Goal: Task Accomplishment & Management: Manage account settings

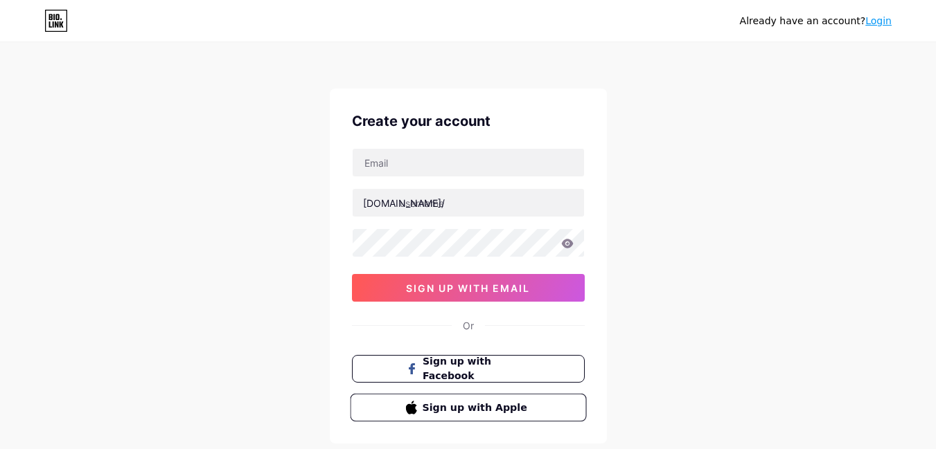
scroll to position [80, 0]
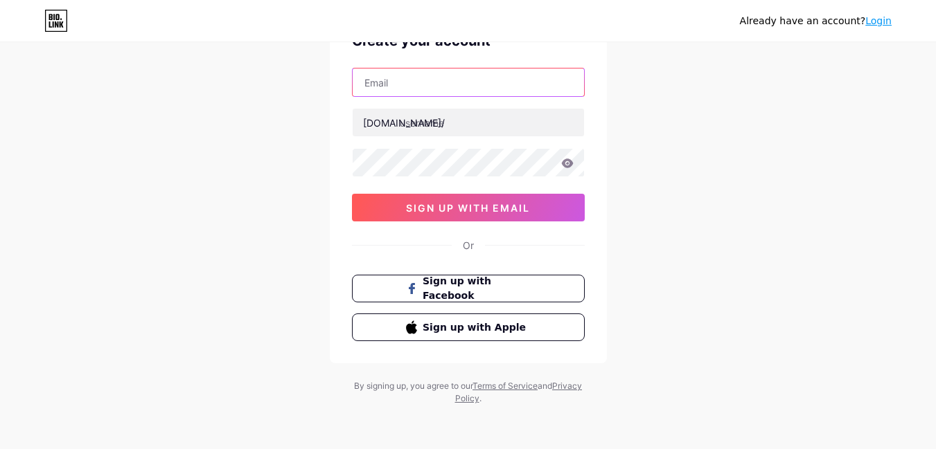
drag, startPoint x: 373, startPoint y: 73, endPoint x: 374, endPoint y: 80, distance: 7.0
click at [373, 73] on input "text" at bounding box center [467, 83] width 231 height 28
type input "[EMAIL_ADDRESS][DOMAIN_NAME]"
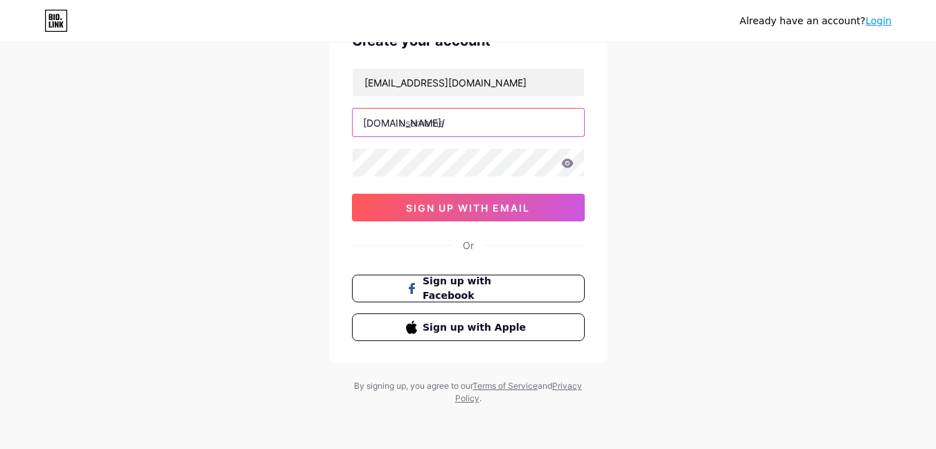
click at [455, 134] on input "text" at bounding box center [467, 123] width 231 height 28
paste input "rudratree14"
type input "rudratree14"
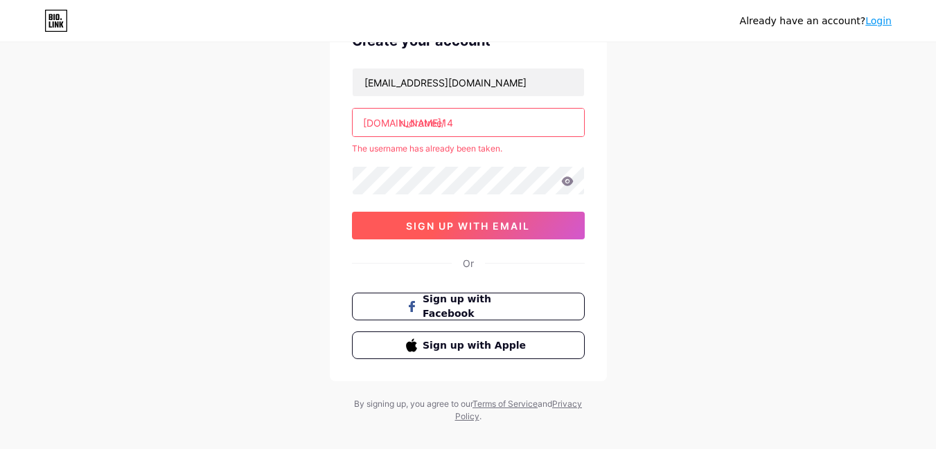
click at [446, 224] on span "sign up with email" at bounding box center [468, 226] width 124 height 12
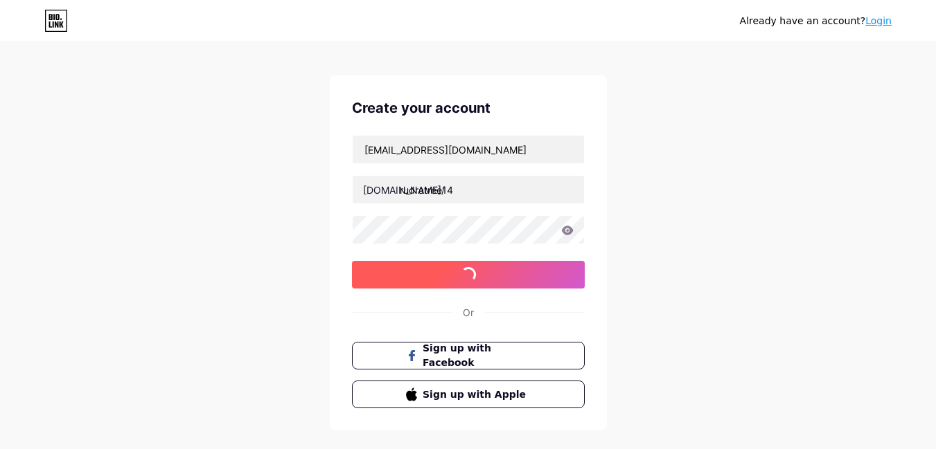
scroll to position [0, 0]
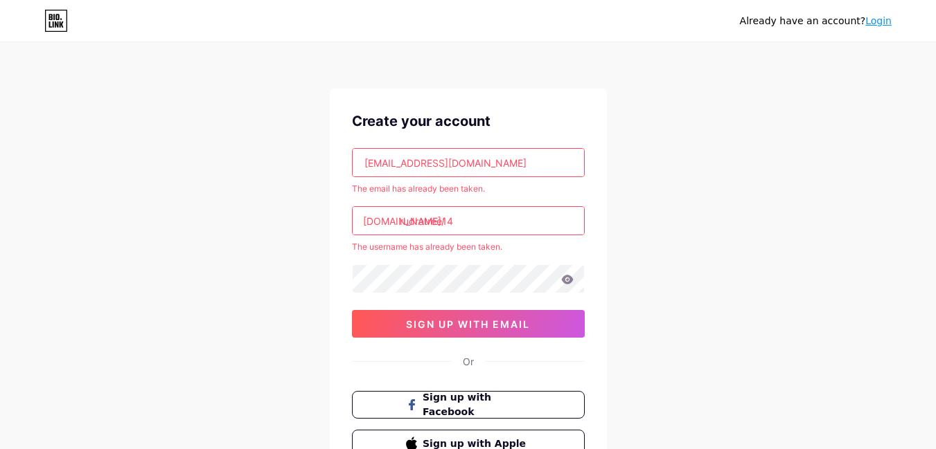
click at [886, 19] on link "Login" at bounding box center [878, 20] width 26 height 11
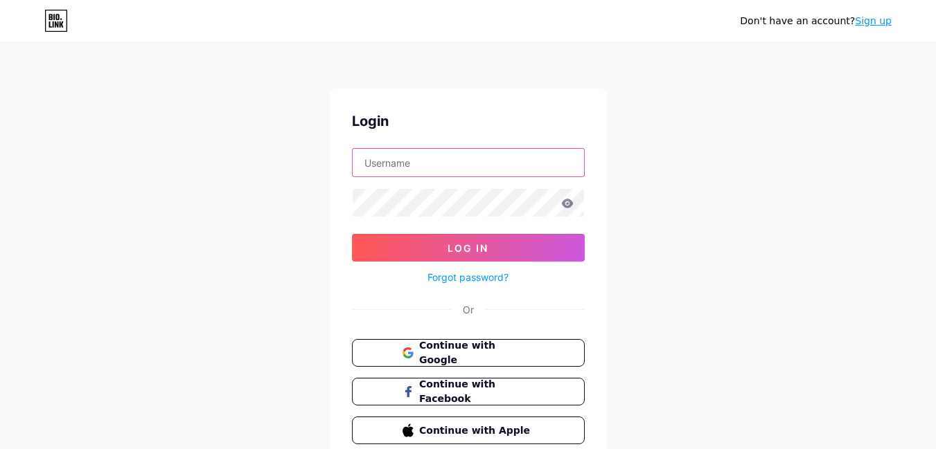
type input "[EMAIL_ADDRESS][DOMAIN_NAME]"
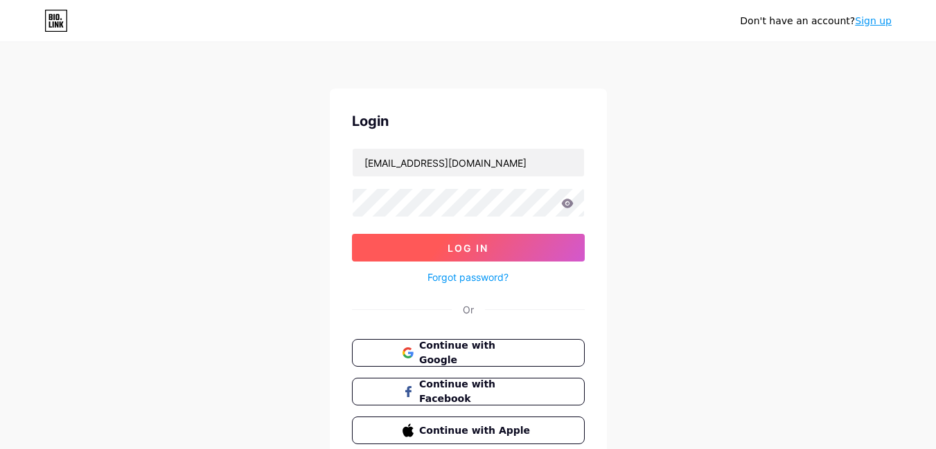
click at [468, 253] on span "Log In" at bounding box center [467, 248] width 41 height 12
